Goal: Transaction & Acquisition: Download file/media

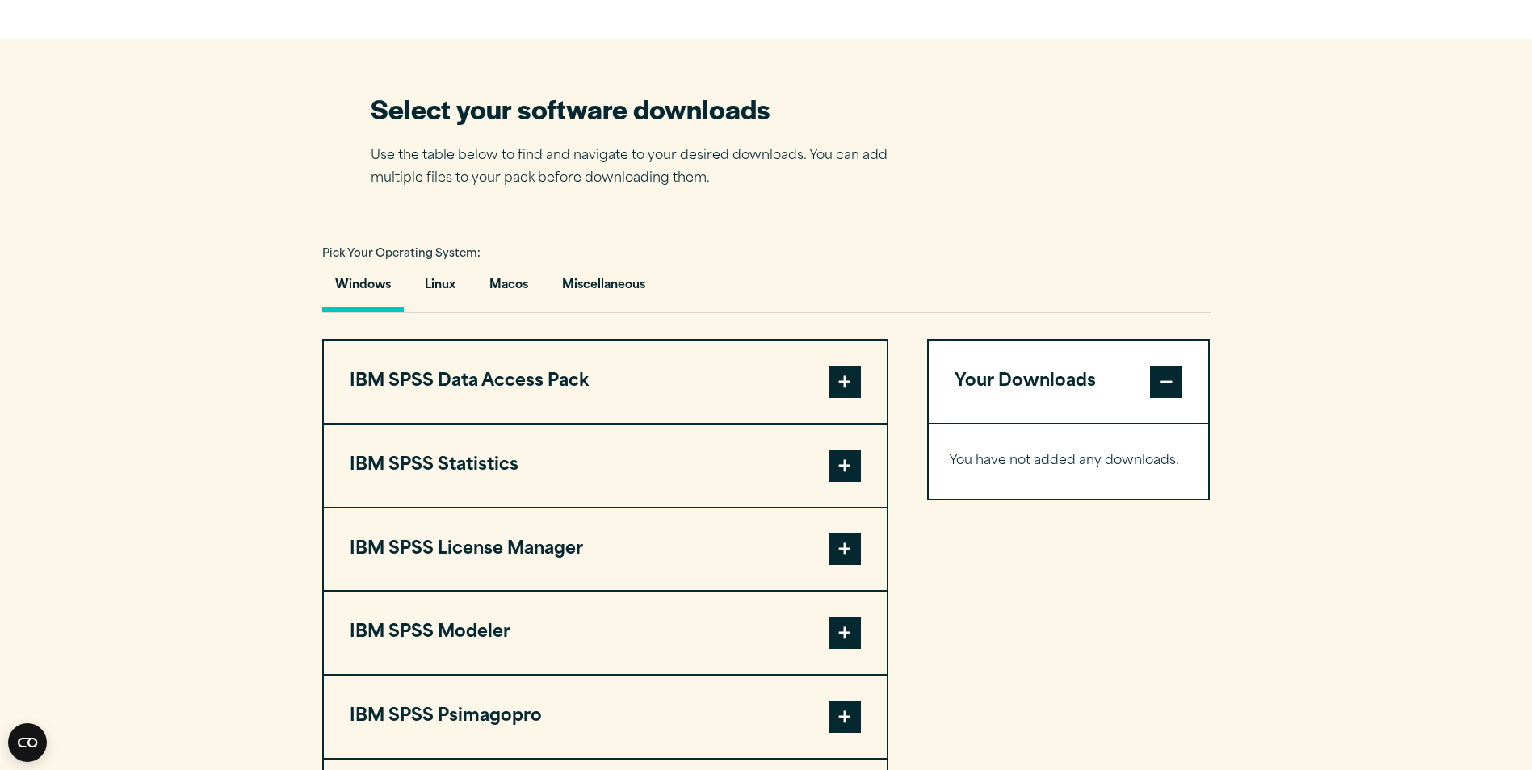
scroll to position [1050, 0]
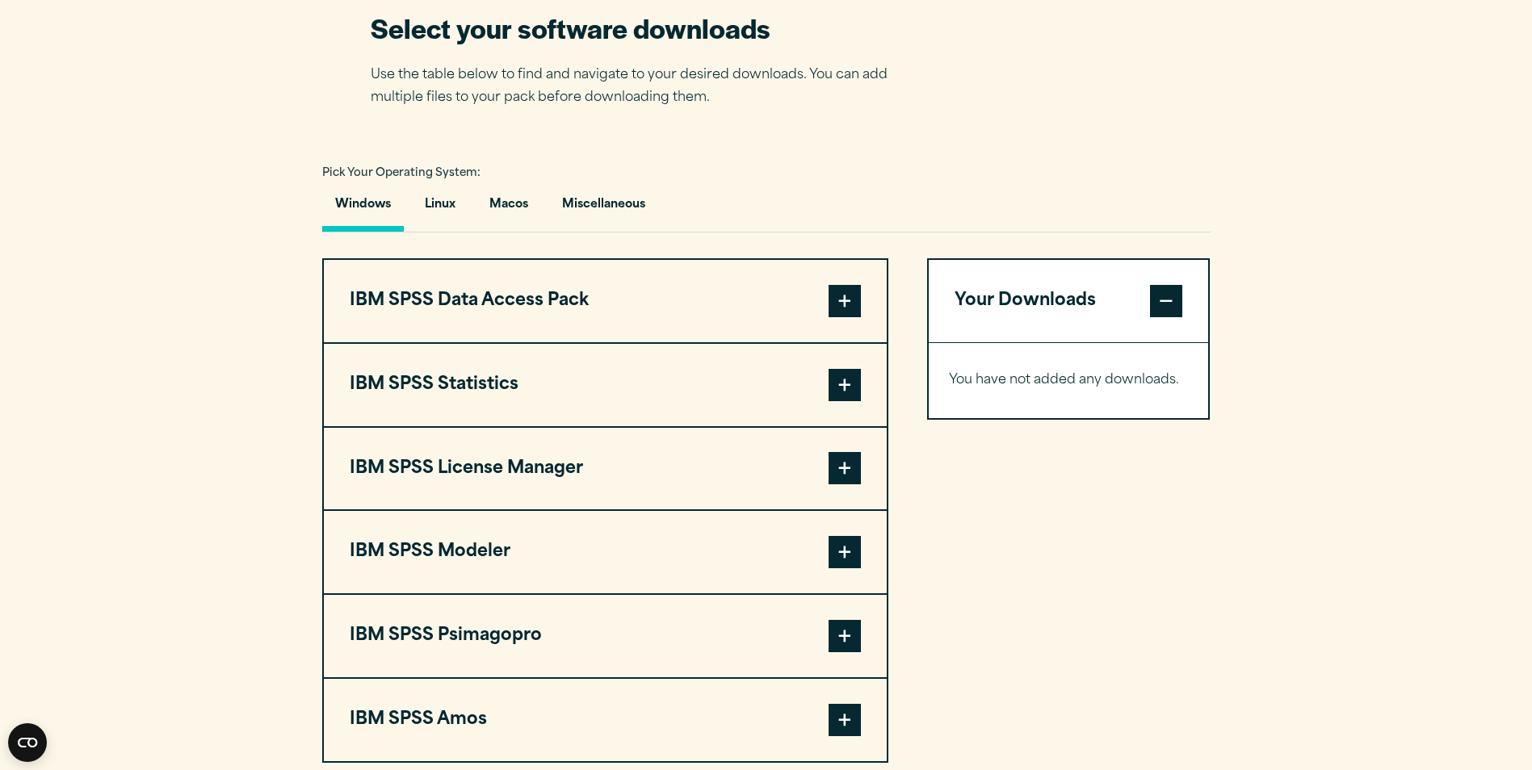
click at [842, 389] on span at bounding box center [845, 385] width 32 height 32
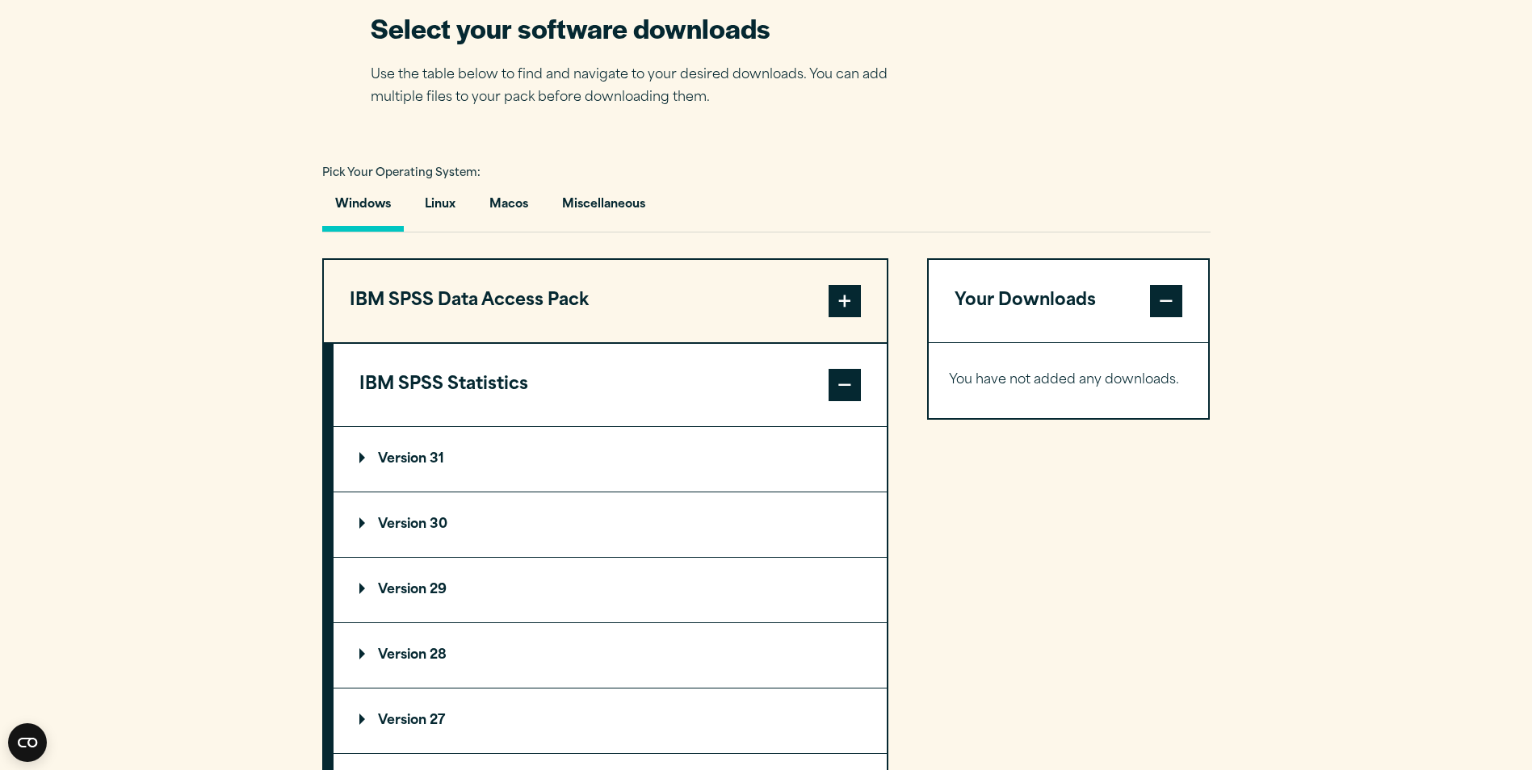
scroll to position [1131, 0]
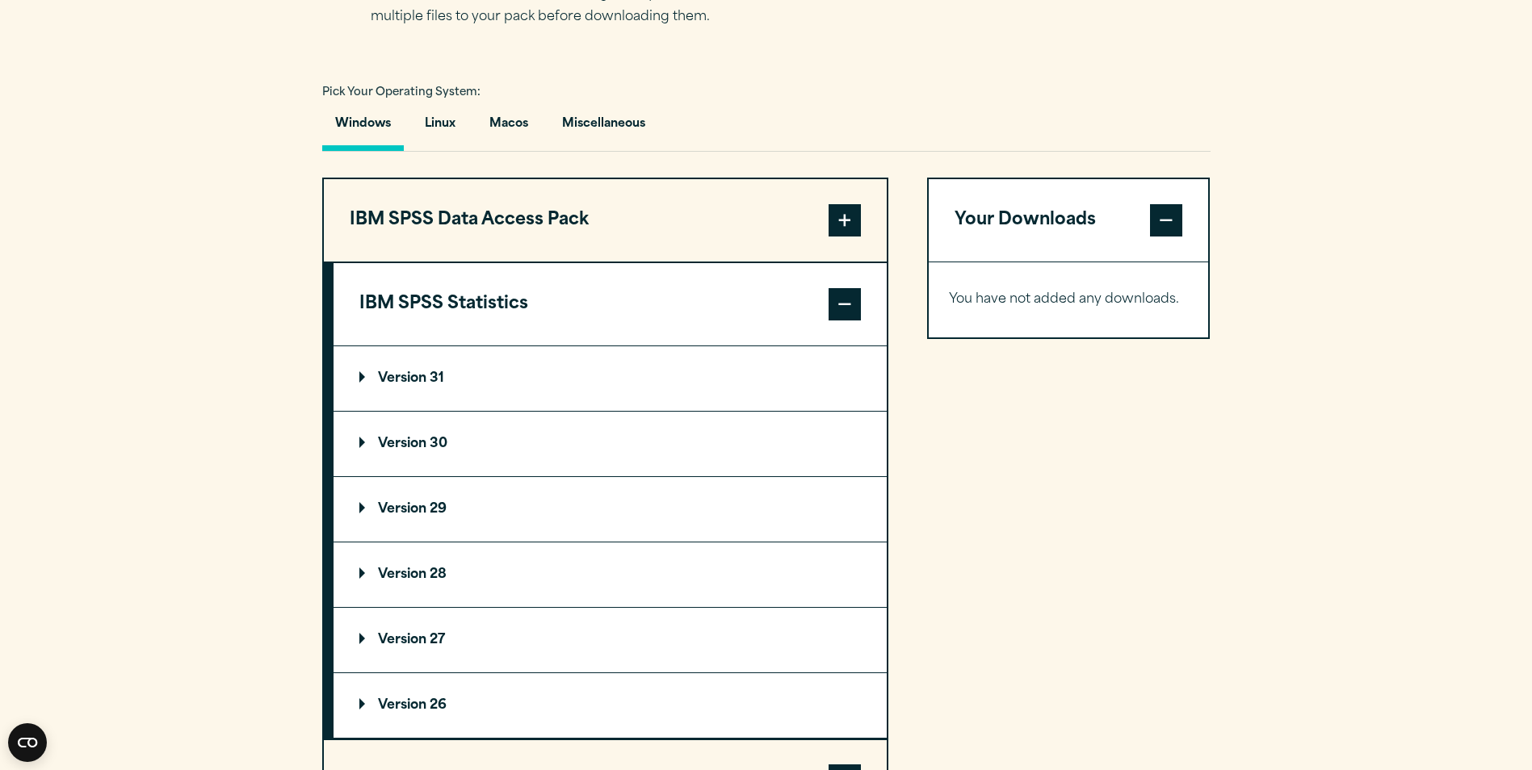
click at [399, 378] on p "Version 31" at bounding box center [401, 378] width 85 height 13
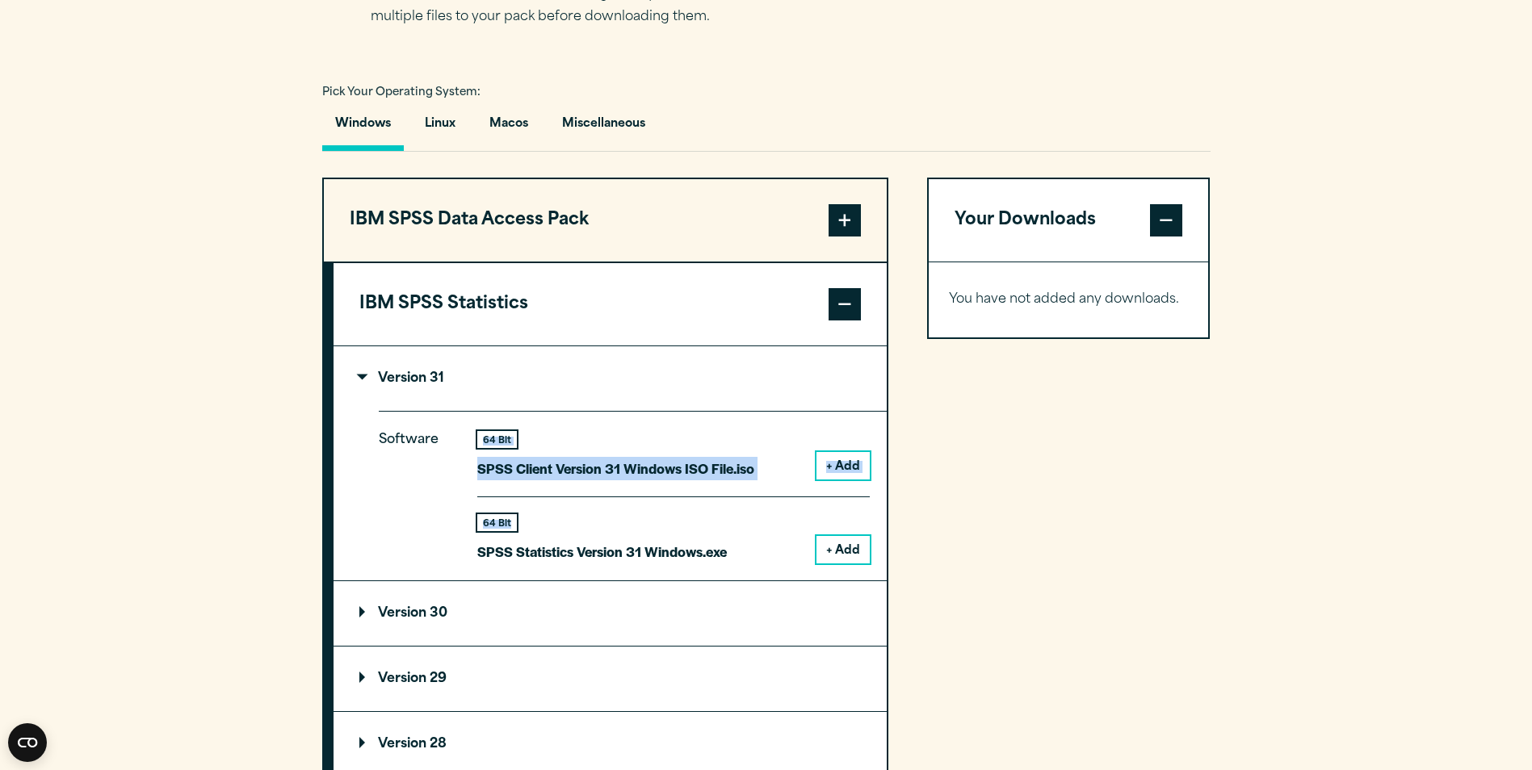
drag, startPoint x: 464, startPoint y: 423, endPoint x: 615, endPoint y: 501, distance: 170.5
click at [615, 501] on div "Software 64 Bit SPSS Client Version 31 Windows ISO File.iso + Add 64 Bit + Add" at bounding box center [633, 496] width 508 height 170
drag, startPoint x: 615, startPoint y: 501, endPoint x: 685, endPoint y: 527, distance: 74.1
click at [684, 527] on div "64 Bit" at bounding box center [602, 522] width 250 height 17
click at [742, 553] on div "64 Bit SPSS Statistics Version 31 Windows.exe + Add" at bounding box center [673, 530] width 392 height 67
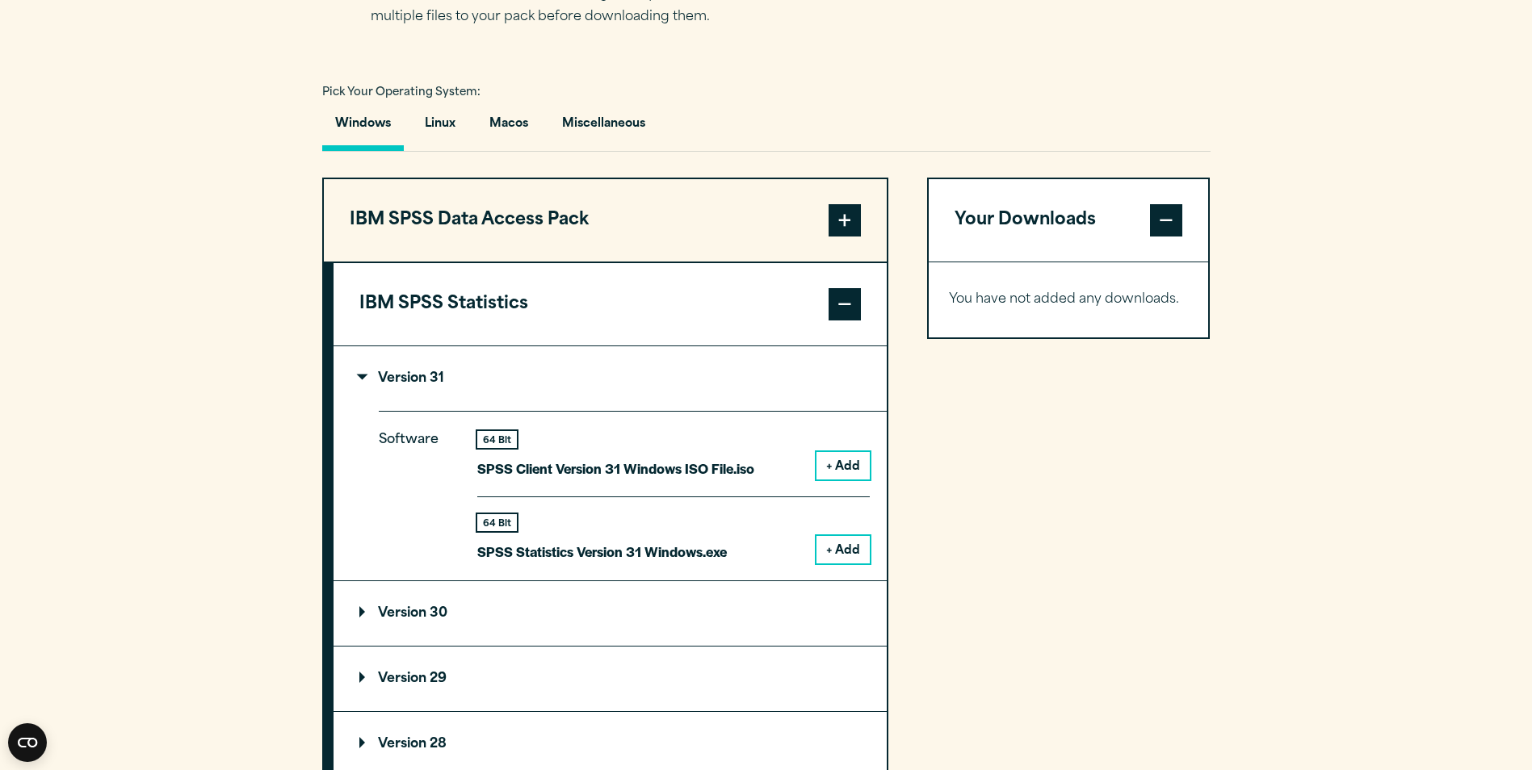
click at [862, 469] on button "+ Add" at bounding box center [842, 465] width 53 height 27
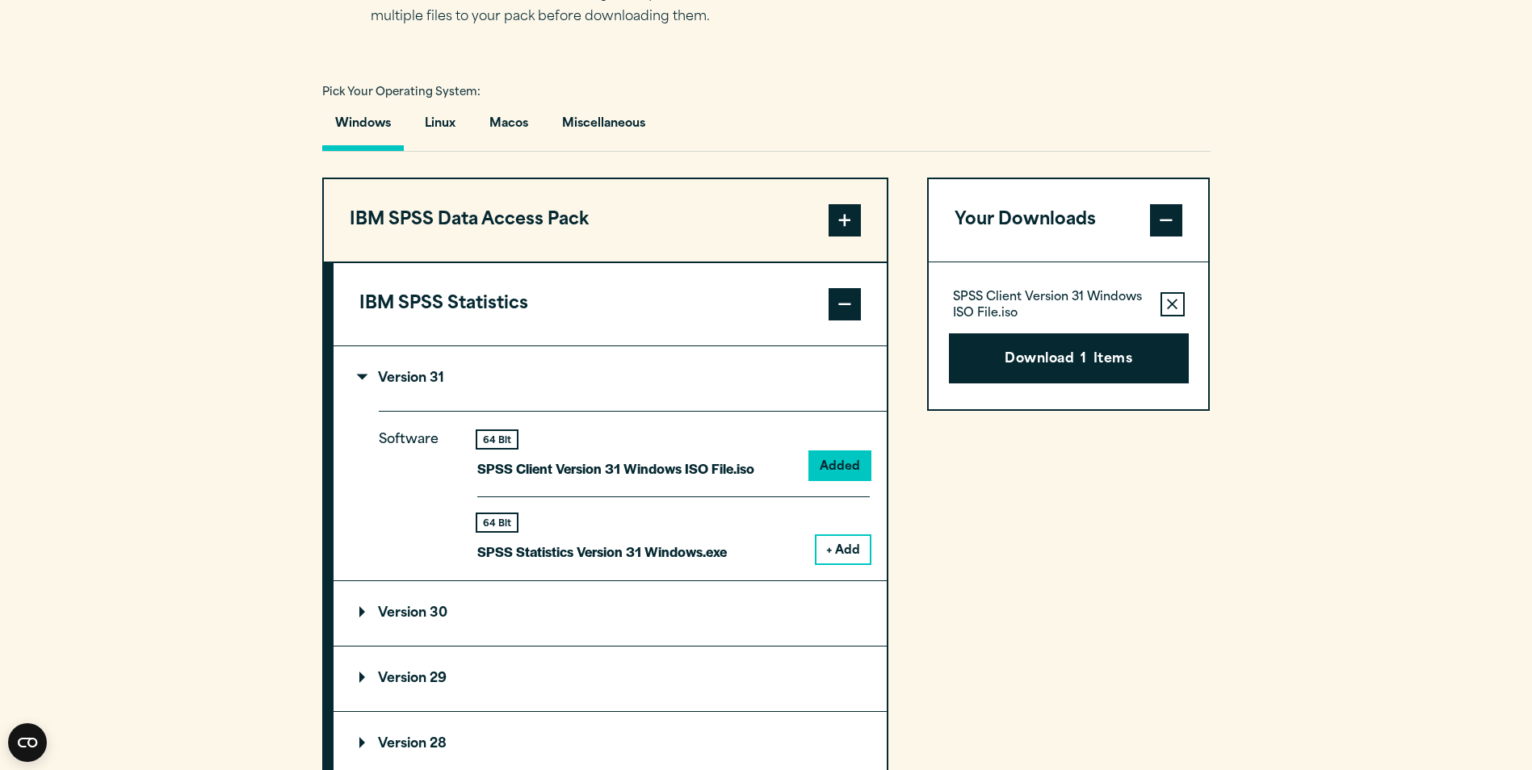
click at [829, 541] on button "+ Add" at bounding box center [842, 549] width 53 height 27
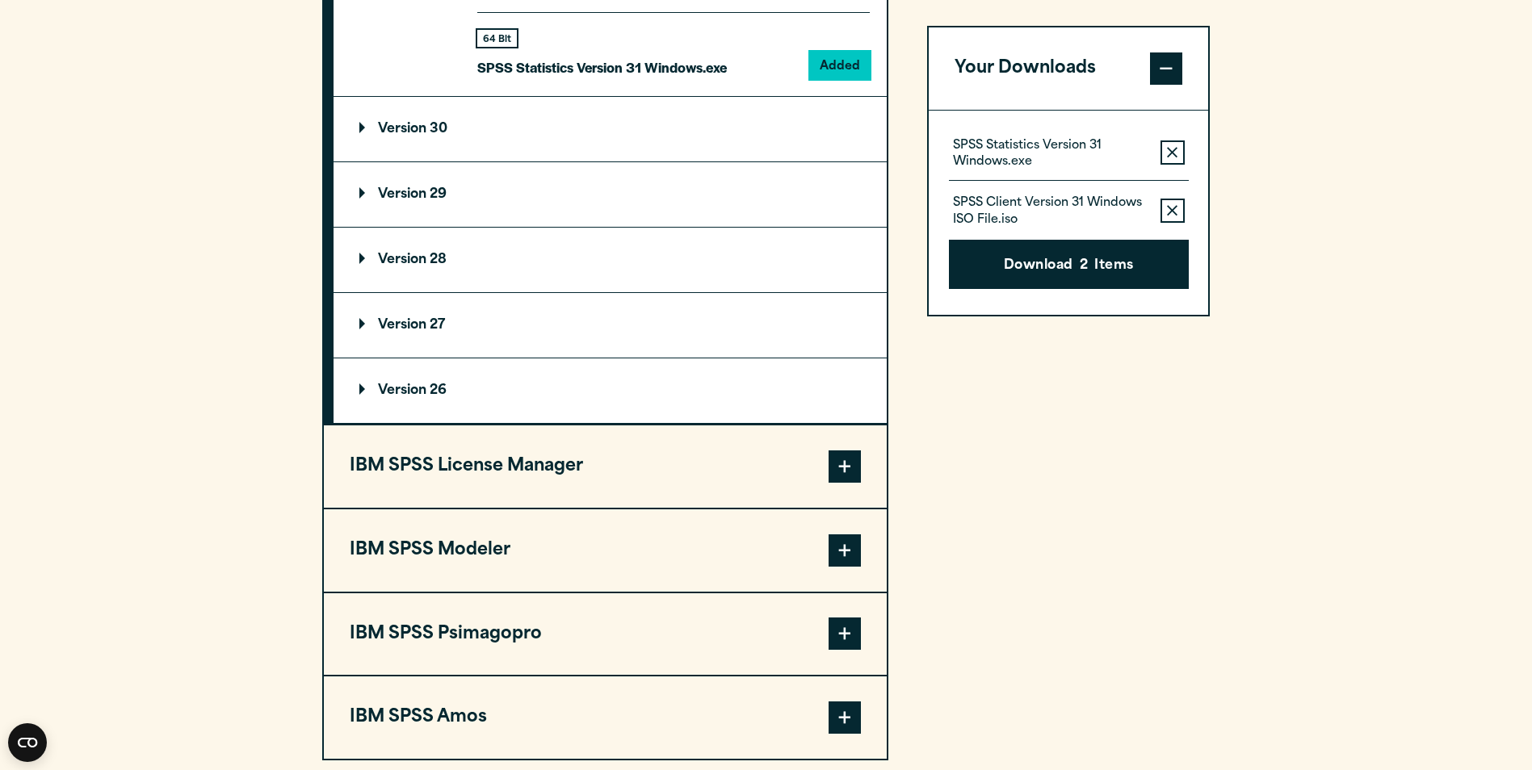
scroll to position [1777, 0]
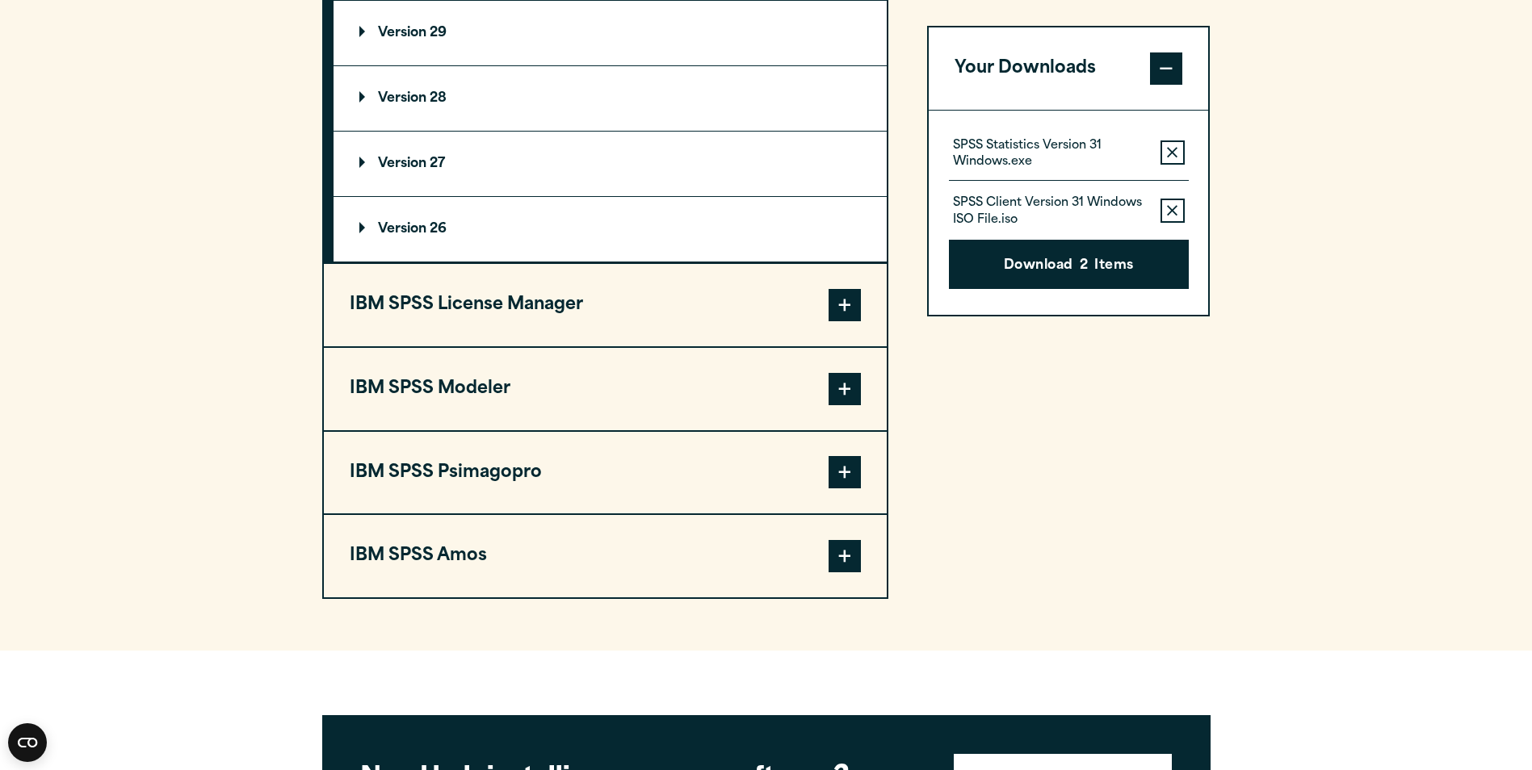
click at [841, 304] on span at bounding box center [845, 305] width 32 height 32
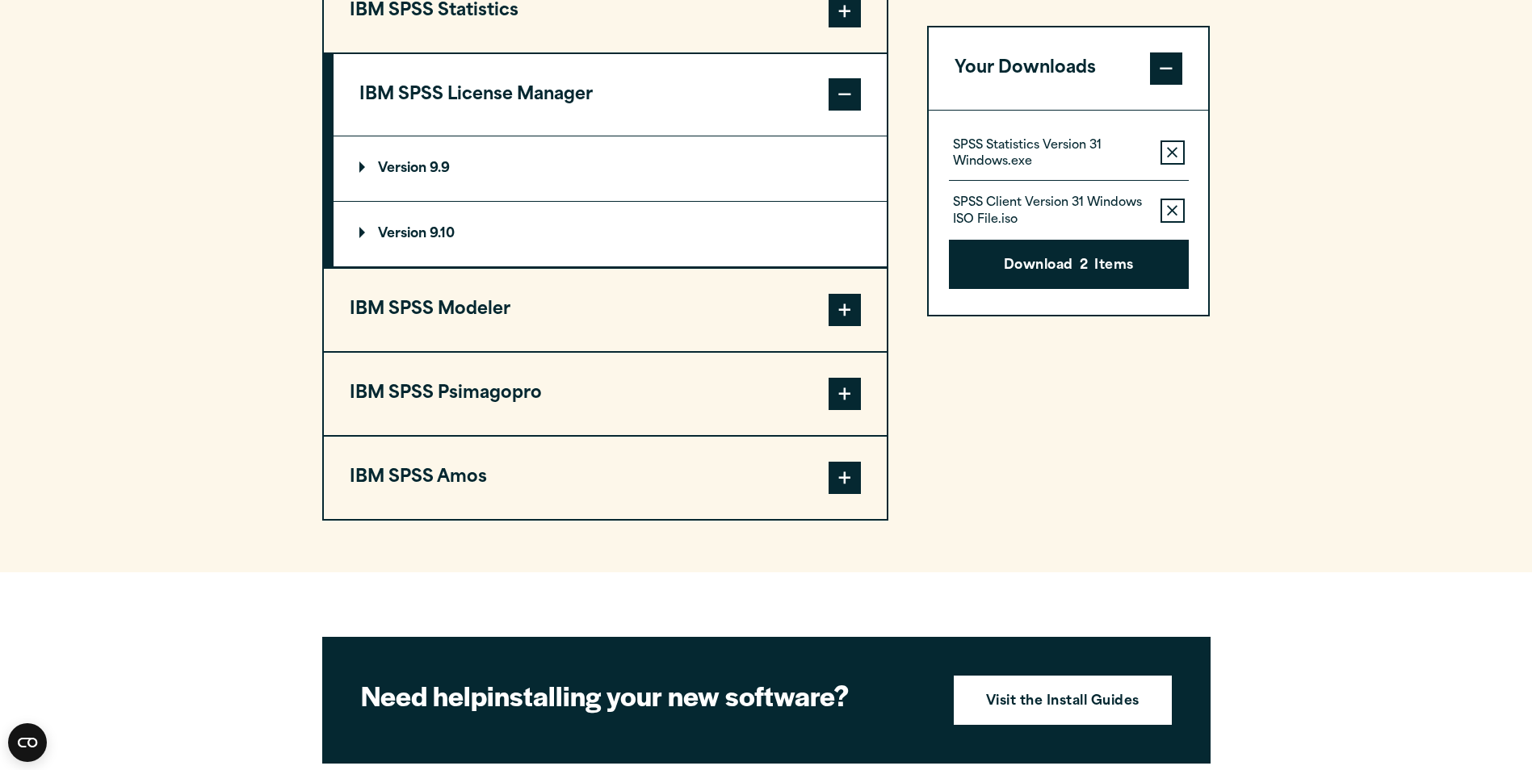
scroll to position [1262, 0]
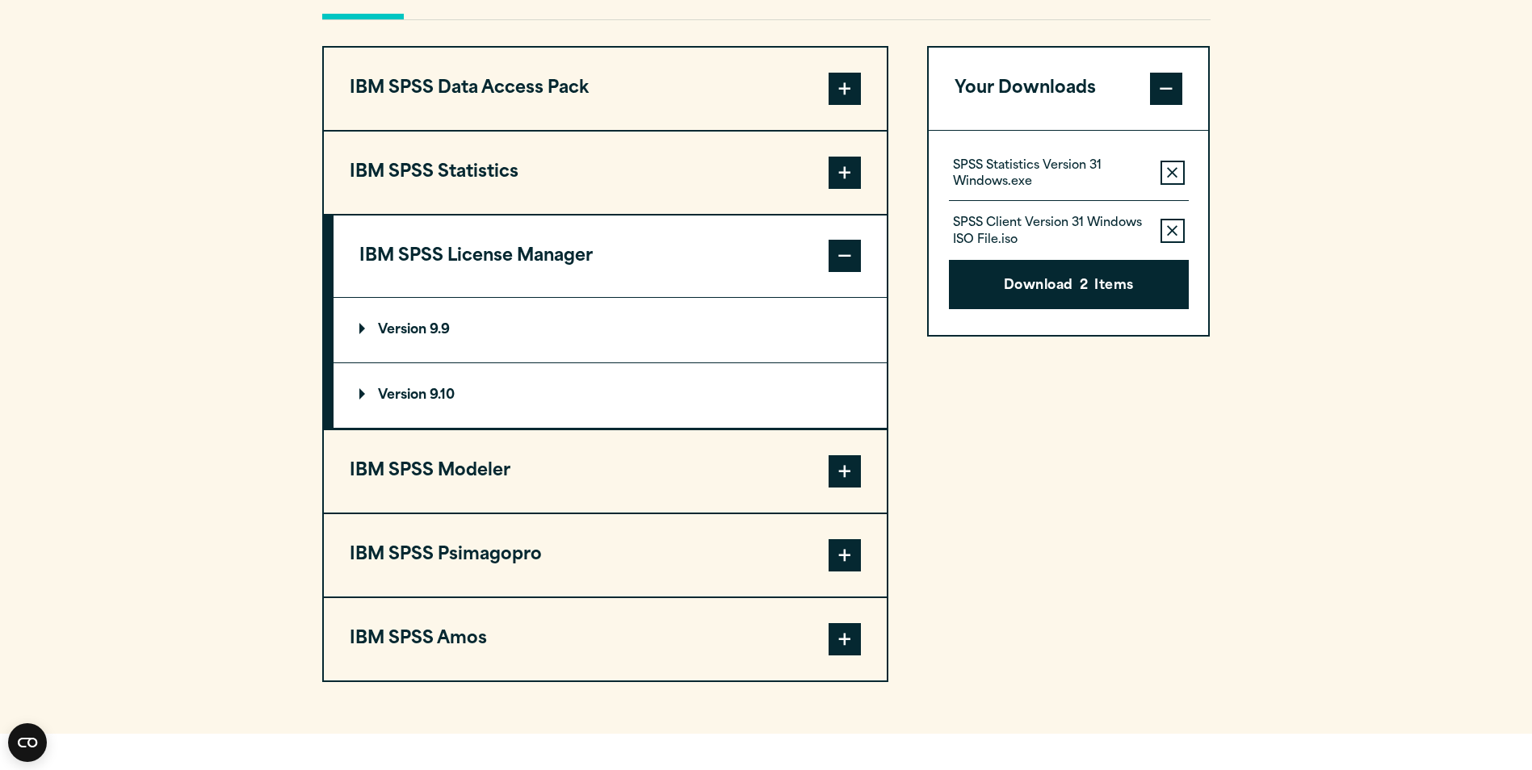
click at [359, 401] on p "Version 9.10" at bounding box center [406, 395] width 95 height 13
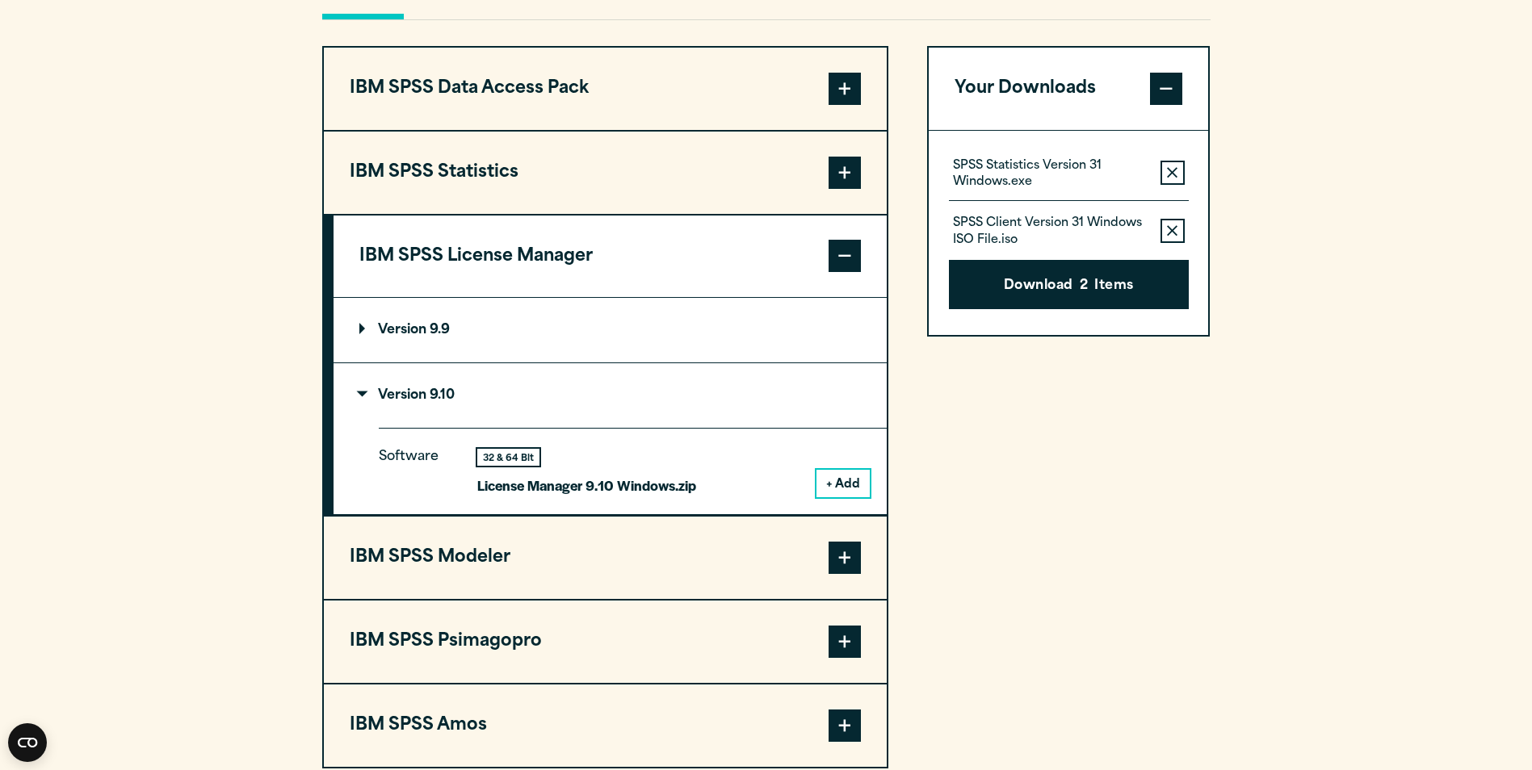
click at [359, 401] on p "Version 9.10" at bounding box center [406, 395] width 95 height 13
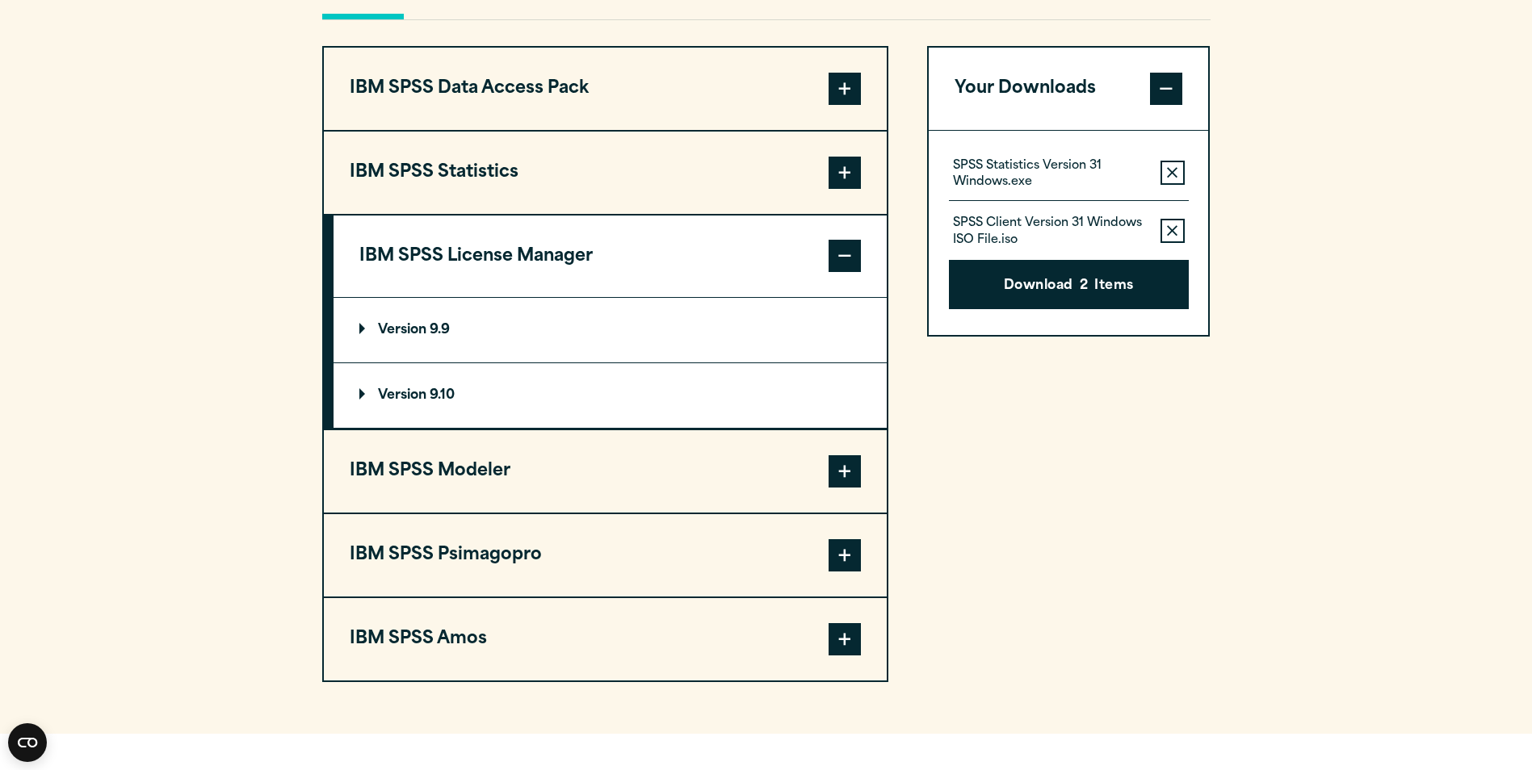
click at [376, 392] on p "Version 9.10" at bounding box center [406, 395] width 95 height 13
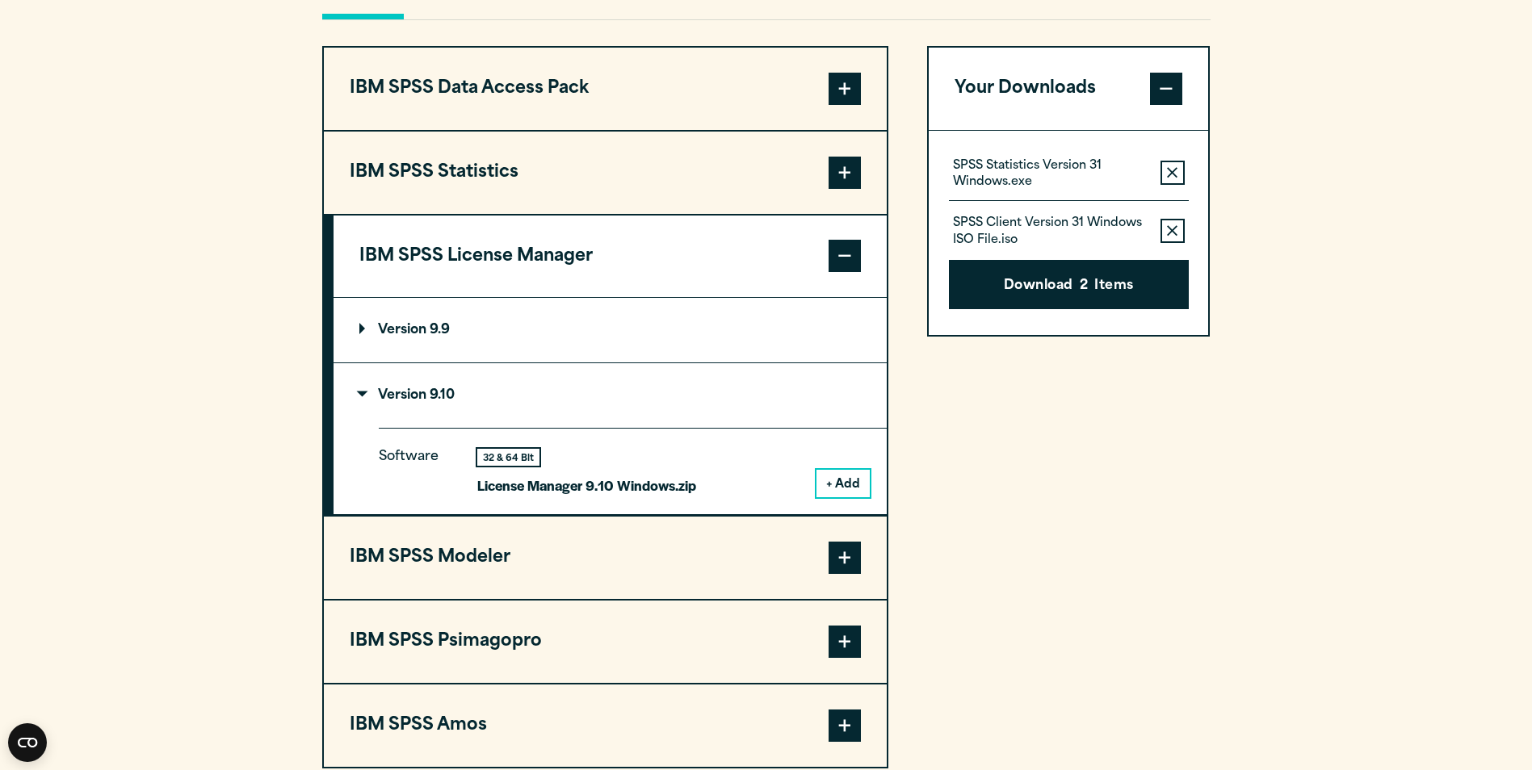
click at [830, 477] on button "+ Add" at bounding box center [842, 483] width 53 height 27
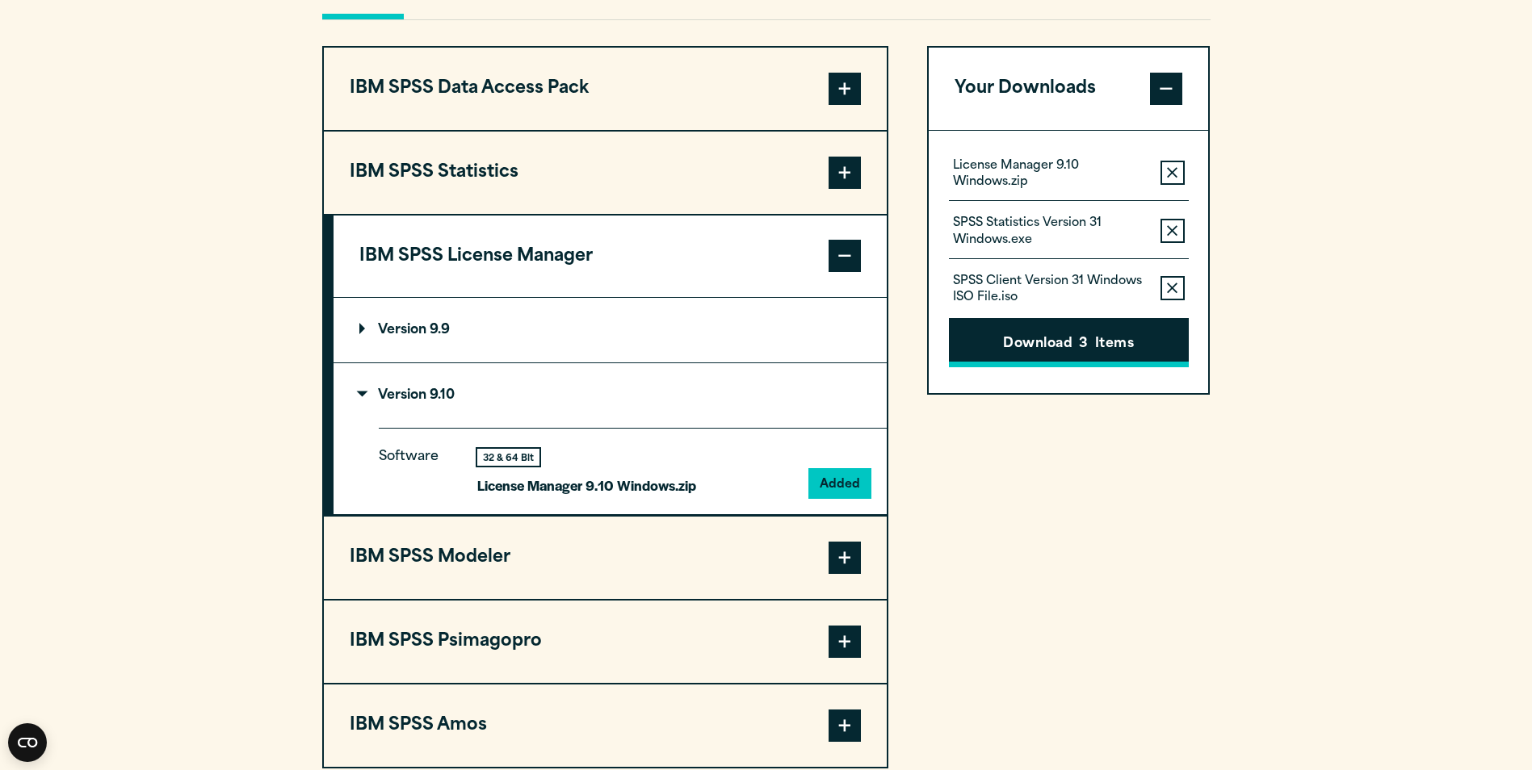
click at [1065, 344] on button "Download 3 Items" at bounding box center [1069, 343] width 240 height 50
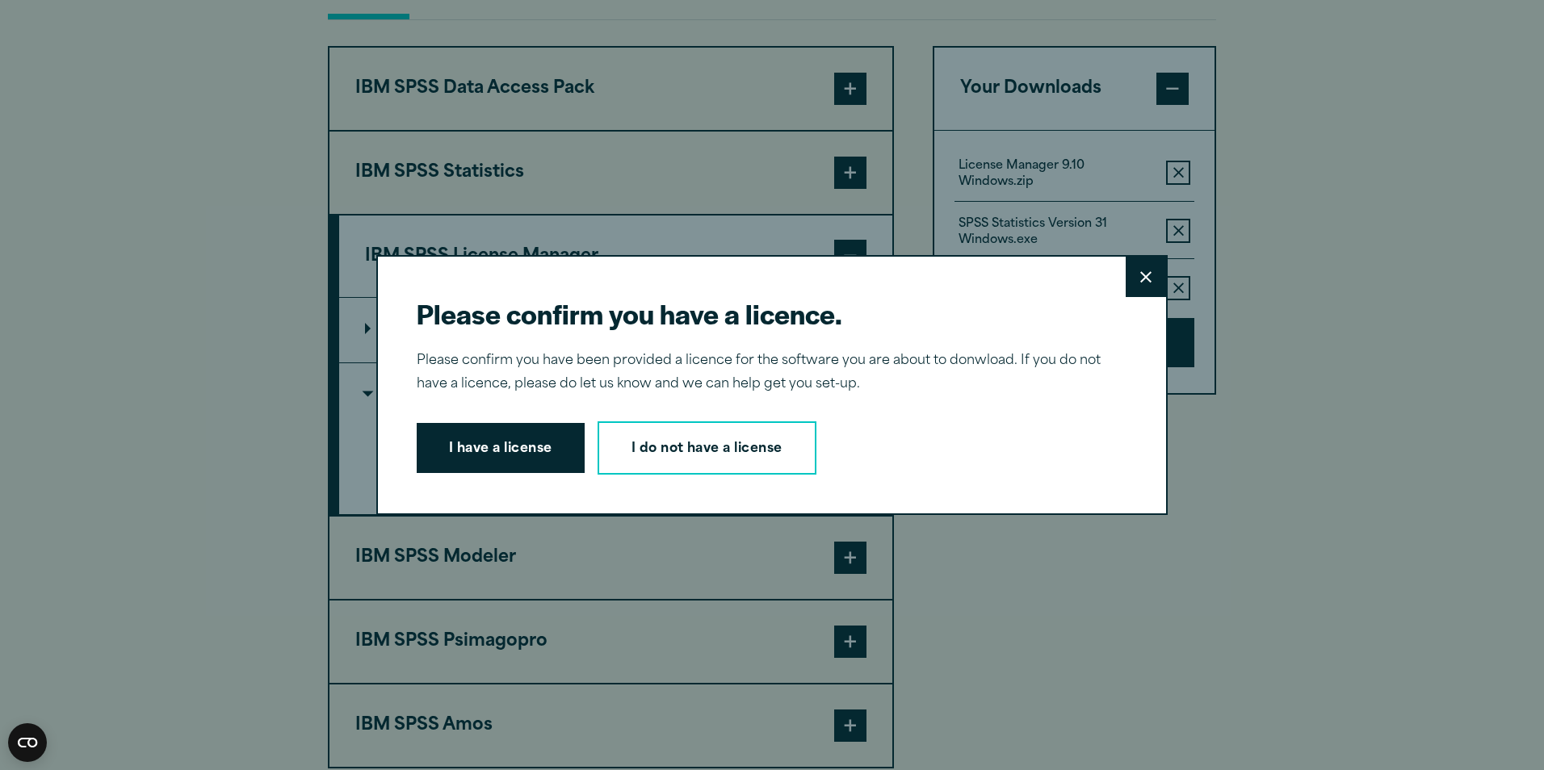
click at [486, 467] on button "I have a license" at bounding box center [501, 448] width 168 height 50
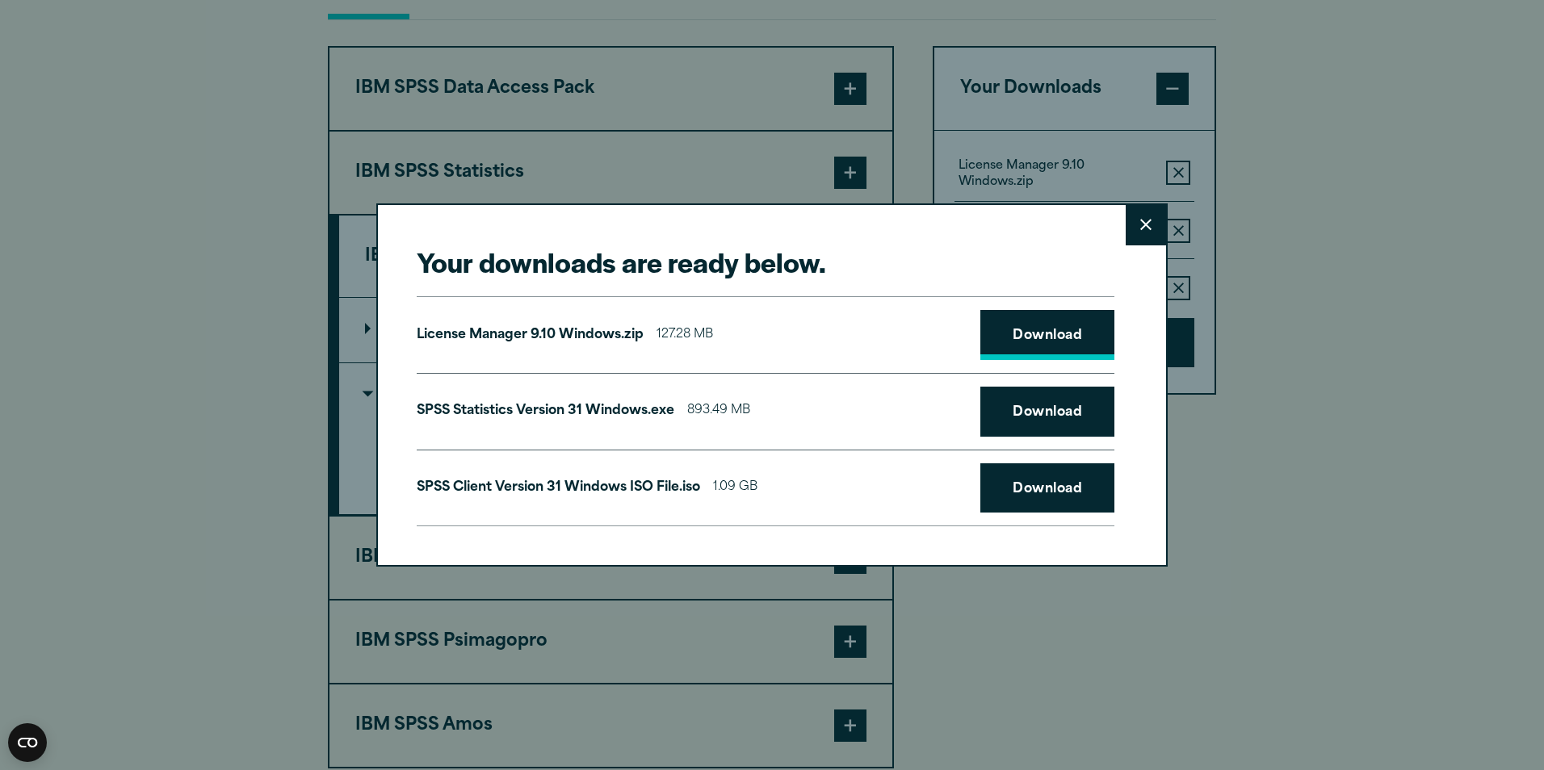
click at [1071, 345] on link "Download" at bounding box center [1047, 335] width 134 height 50
click at [1040, 418] on link "Download" at bounding box center [1047, 412] width 134 height 50
click at [1052, 493] on link "Download" at bounding box center [1047, 489] width 134 height 50
click at [1144, 231] on icon at bounding box center [1145, 225] width 11 height 12
